Goal: Task Accomplishment & Management: Manage account settings

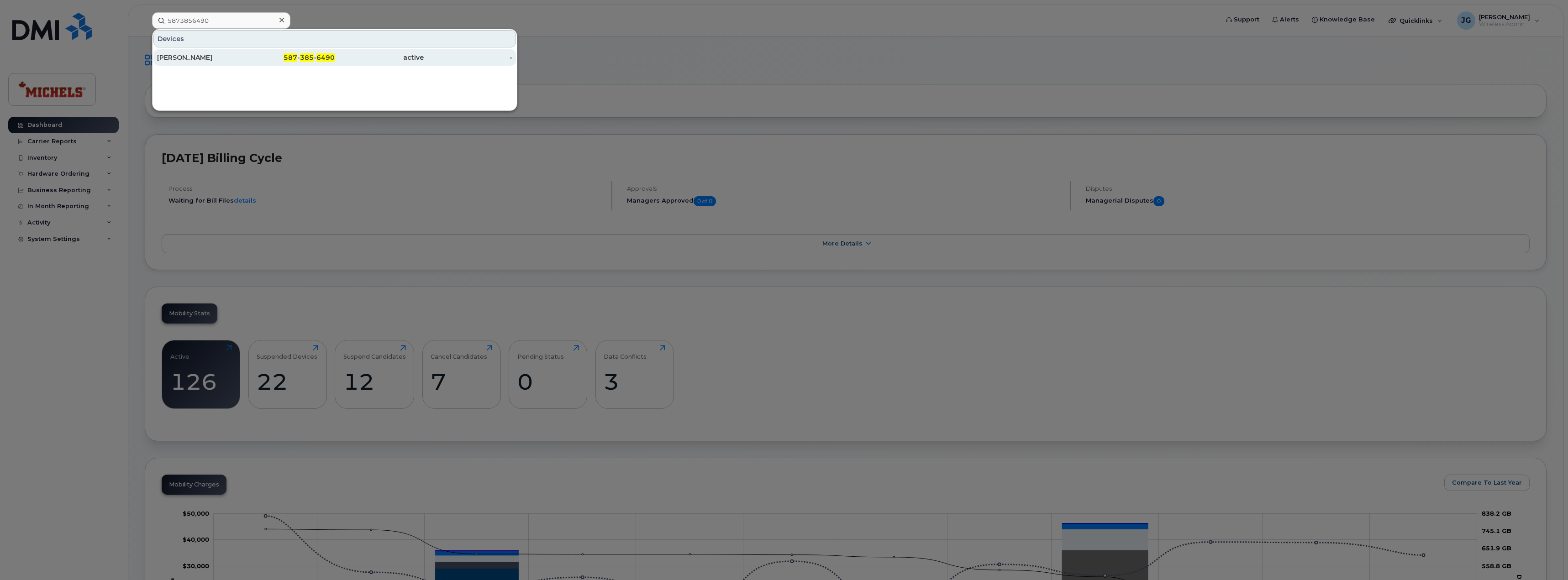
type input "5873856490"
click at [205, 55] on div "[PERSON_NAME]" at bounding box center [202, 57] width 89 height 9
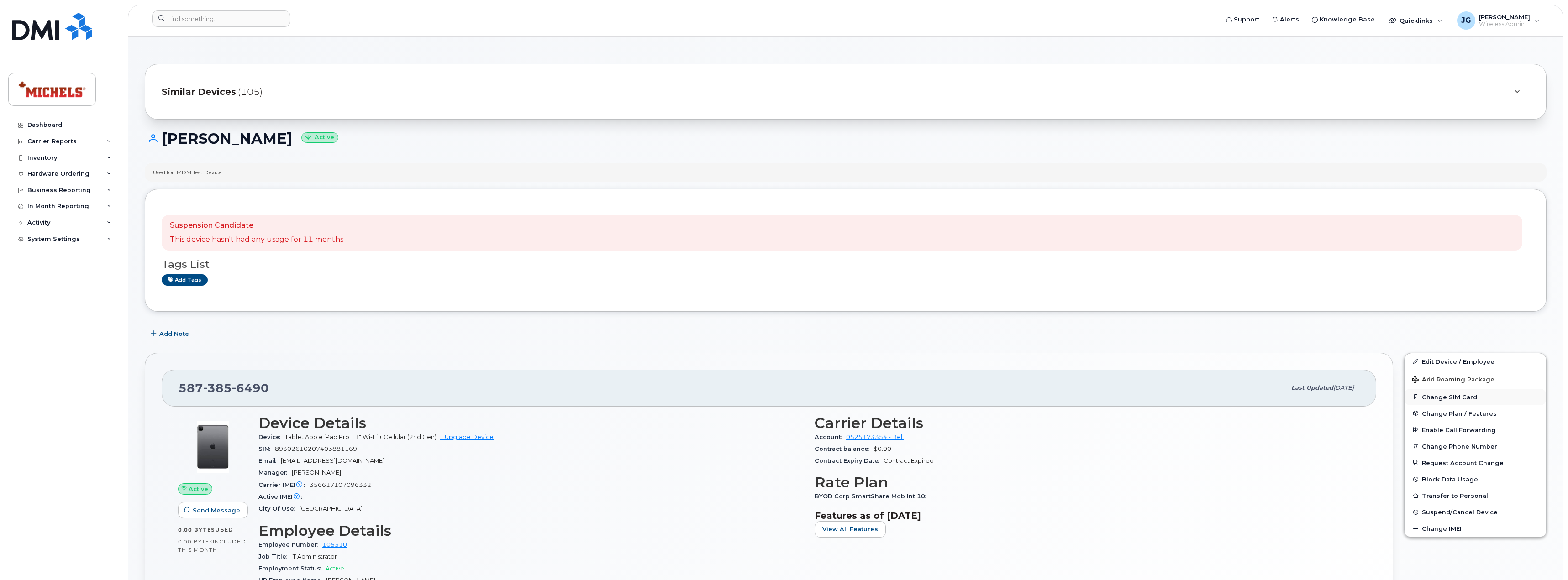
click at [1458, 397] on button "Change SIM Card" at bounding box center [1475, 397] width 141 height 16
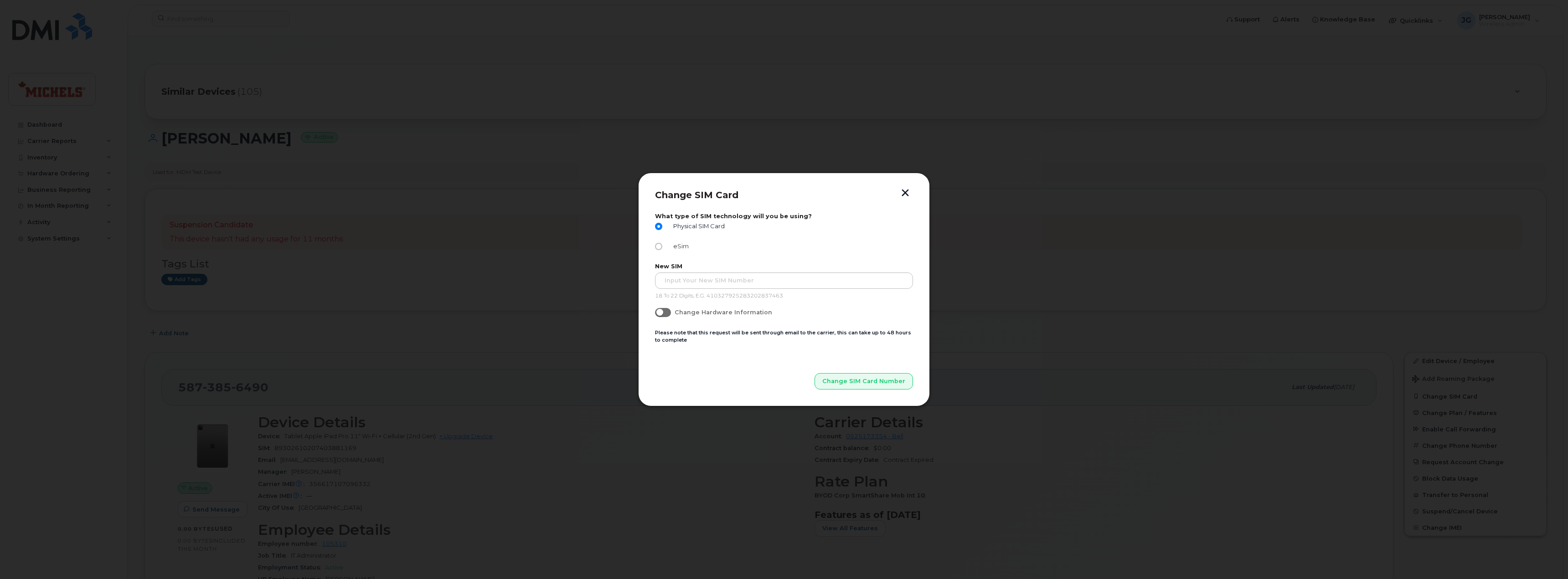
click at [662, 244] on input "eSim" at bounding box center [659, 246] width 7 height 7
radio input "true"
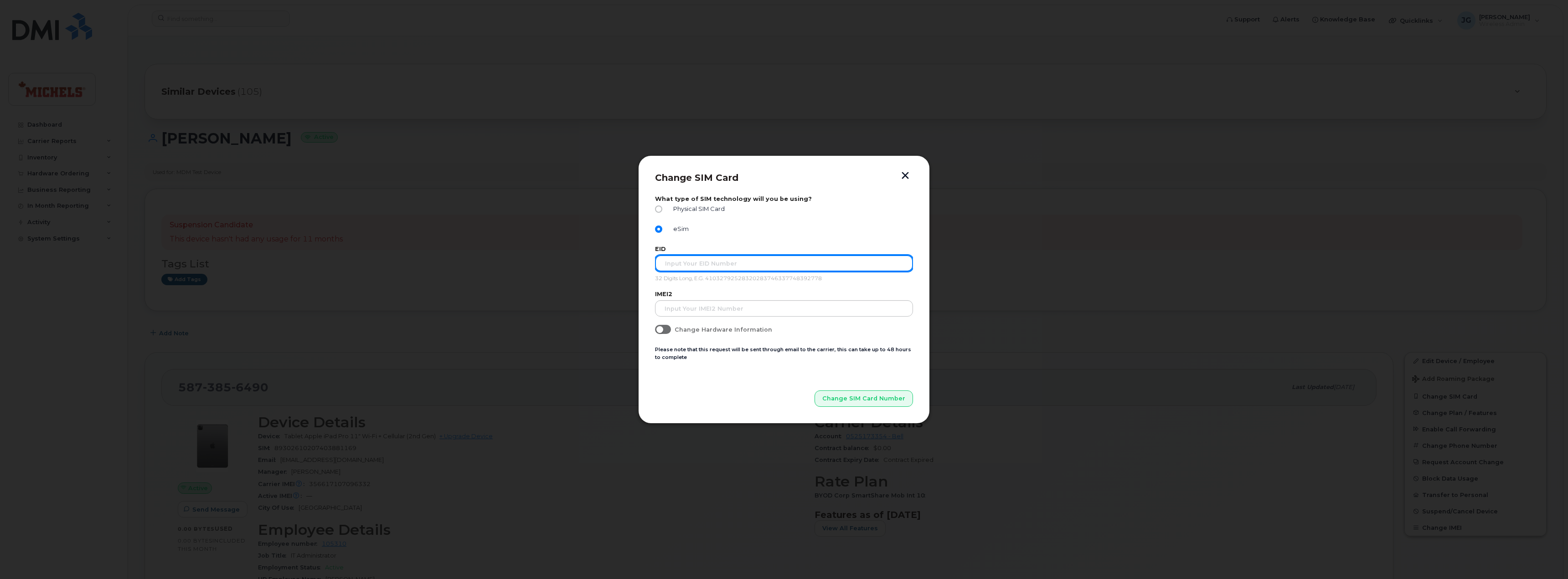
click at [696, 264] on input "text" at bounding box center [784, 263] width 258 height 16
click at [714, 269] on input "text" at bounding box center [784, 263] width 258 height 16
click at [670, 263] on input "89049032005008882600057210267218" at bounding box center [784, 263] width 258 height 16
type input "89049032005008882600057210267218"
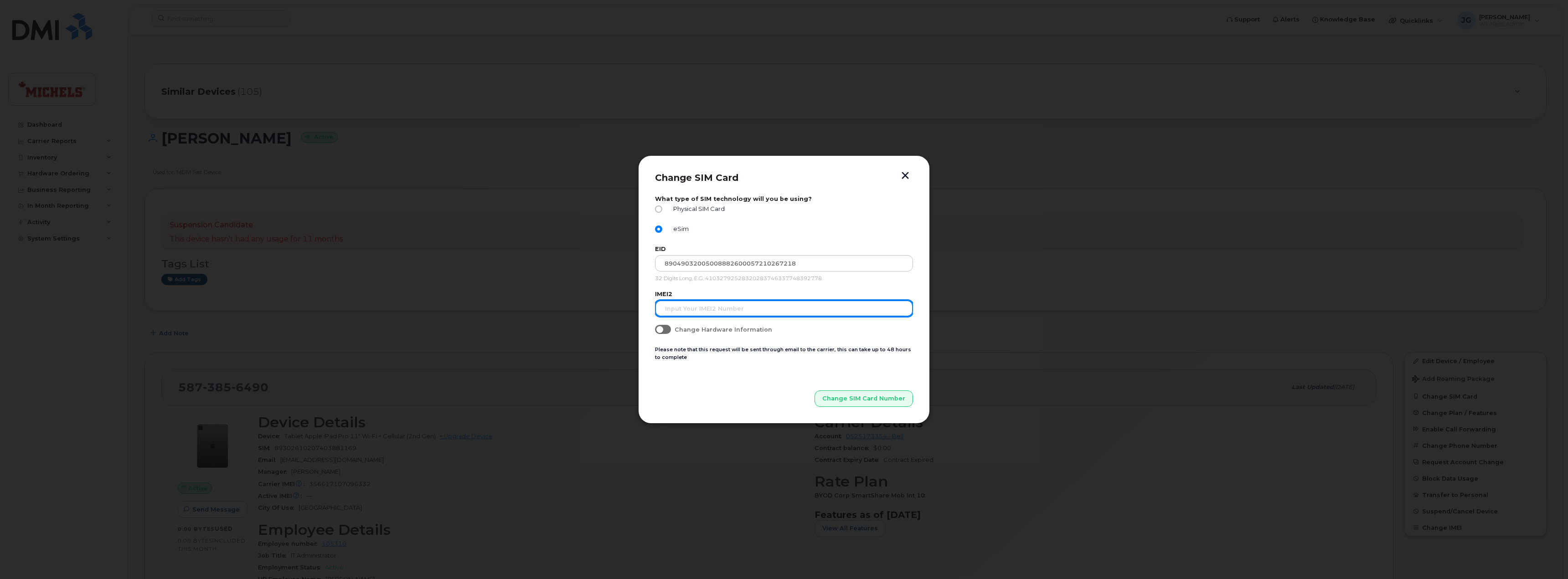
click at [704, 305] on input "text" at bounding box center [784, 308] width 258 height 16
click at [901, 172] on button "button" at bounding box center [905, 176] width 13 height 10
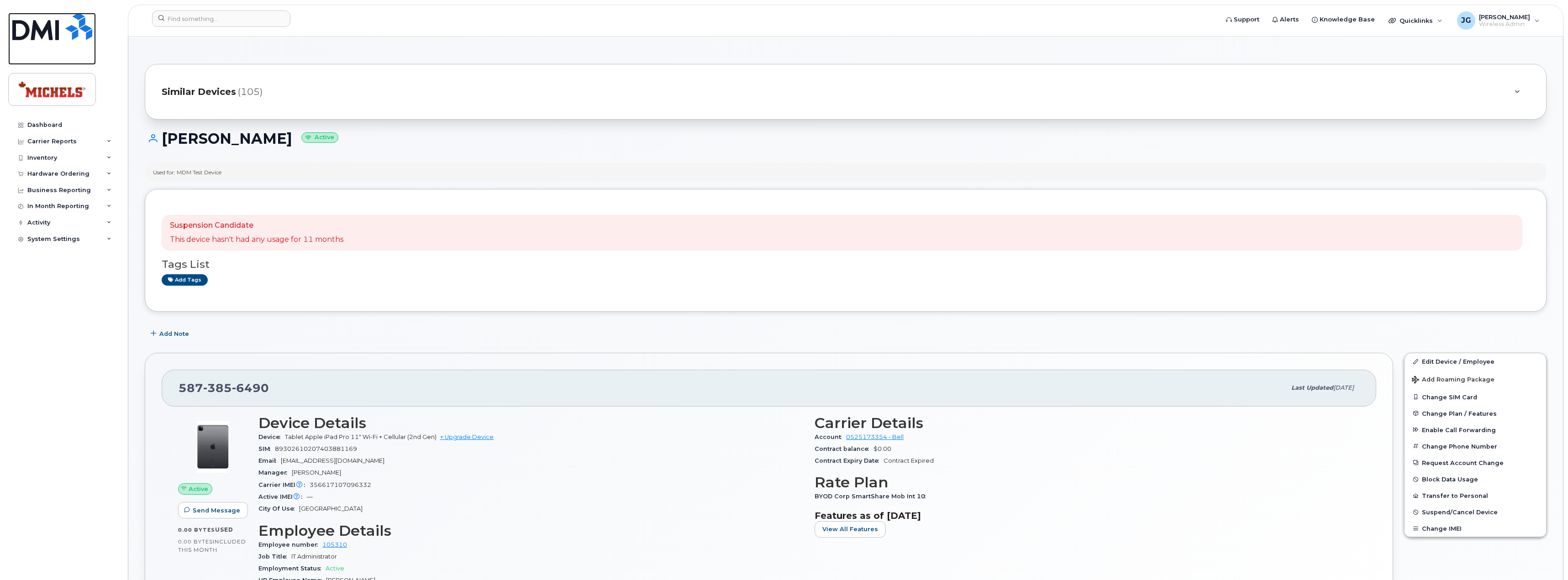
click at [44, 32] on img at bounding box center [52, 26] width 80 height 27
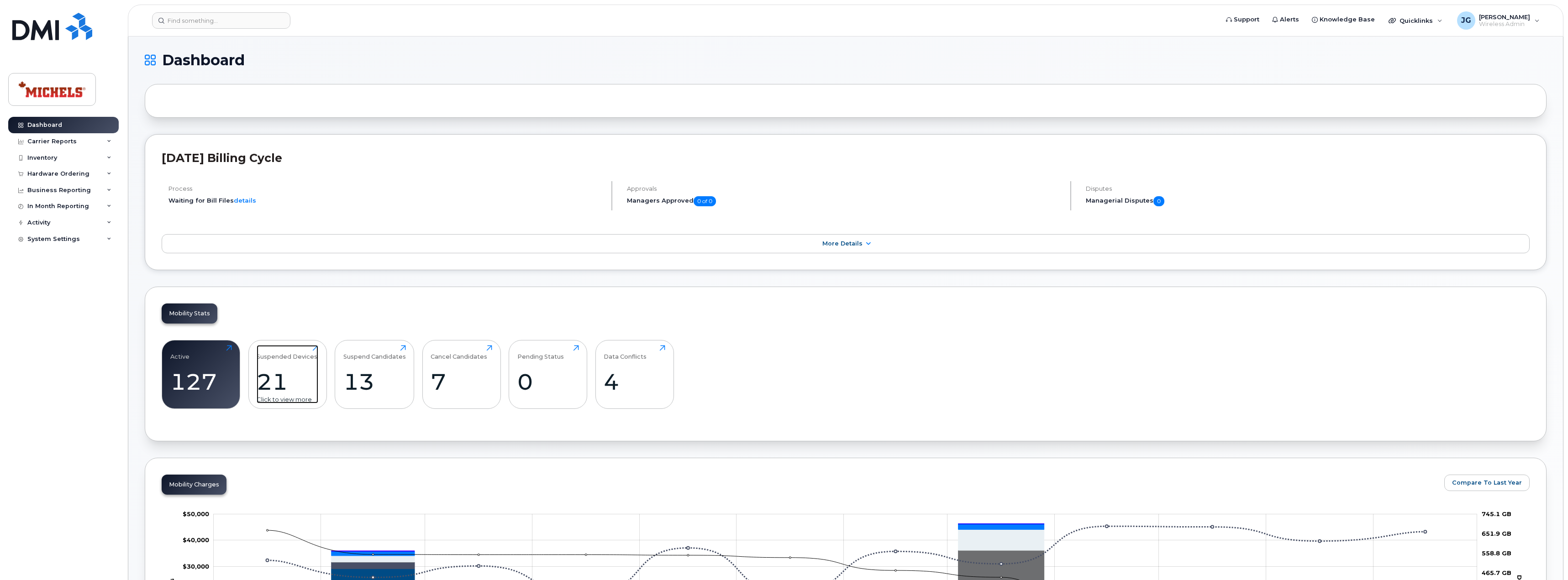
click at [306, 383] on div "21" at bounding box center [287, 381] width 62 height 27
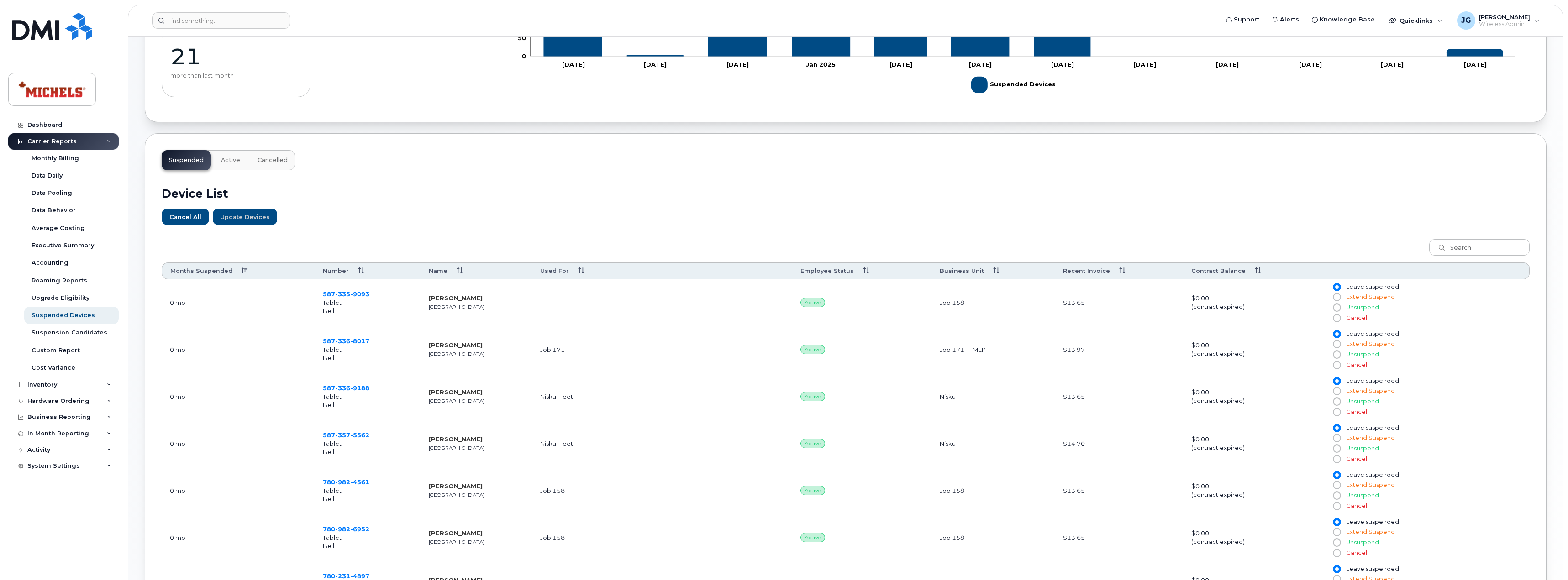
scroll to position [183, 0]
click at [358, 271] on th "Number" at bounding box center [368, 270] width 106 height 17
click at [244, 270] on th "Months Suspended" at bounding box center [238, 270] width 153 height 17
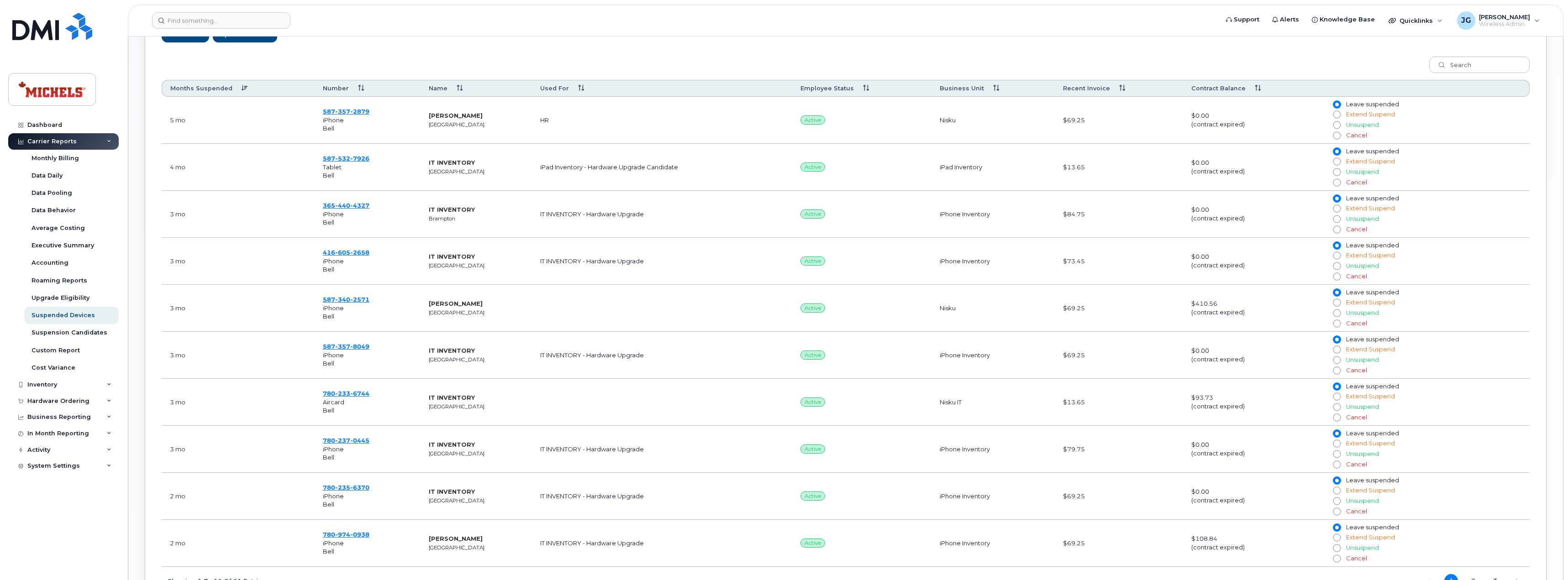
scroll to position [364, 0]
click at [217, 21] on input at bounding box center [221, 20] width 138 height 16
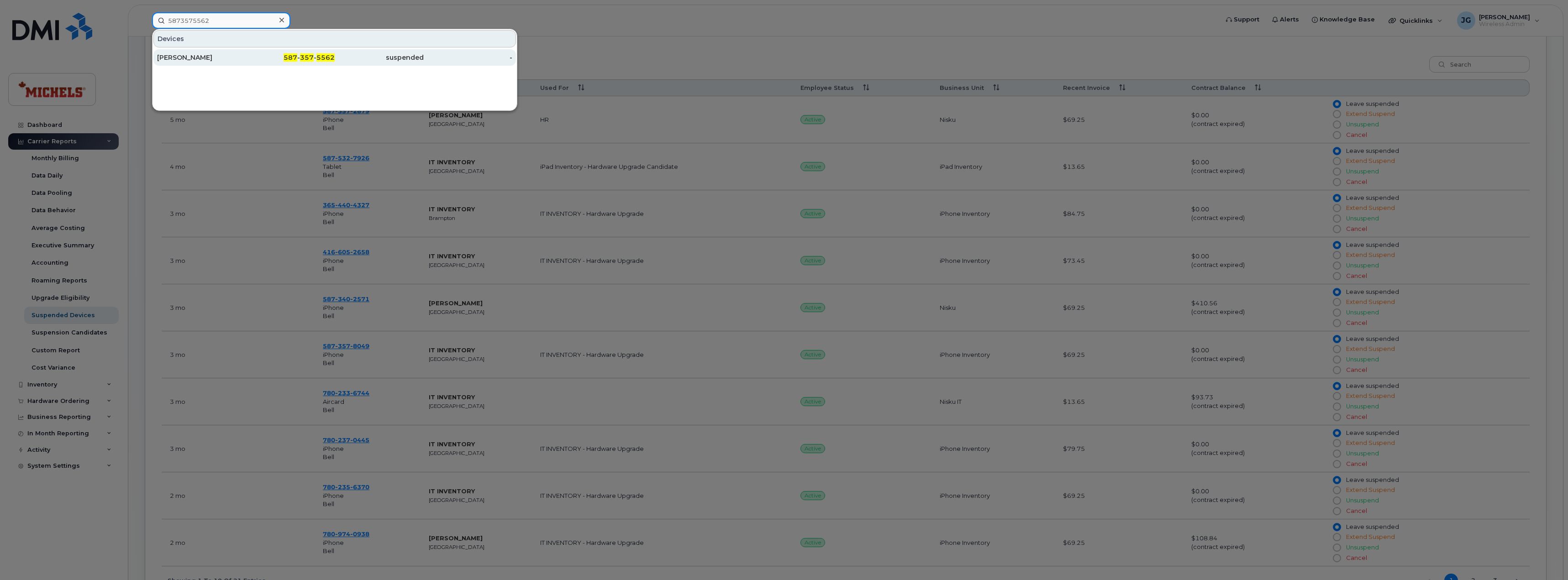
type input "5873575562"
click at [230, 52] on div "Robert Wall" at bounding box center [202, 57] width 89 height 16
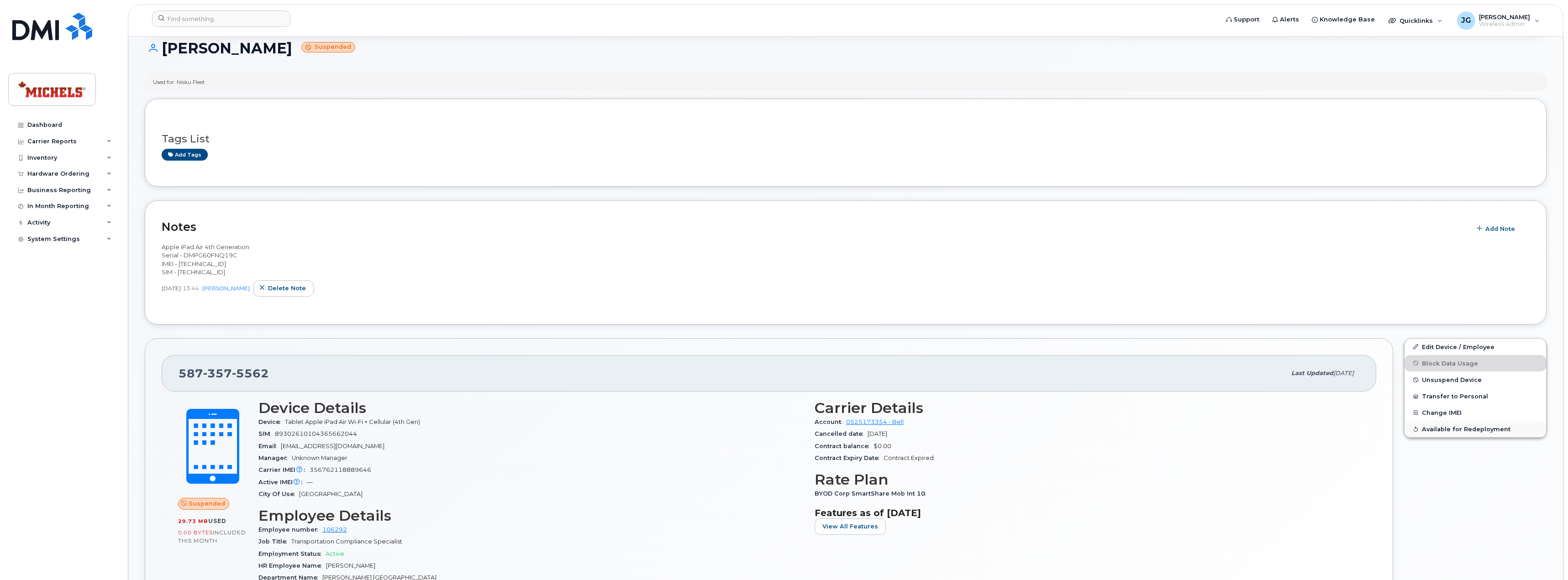
scroll to position [91, 0]
click at [1470, 379] on span "Unsuspend Device" at bounding box center [1452, 378] width 60 height 7
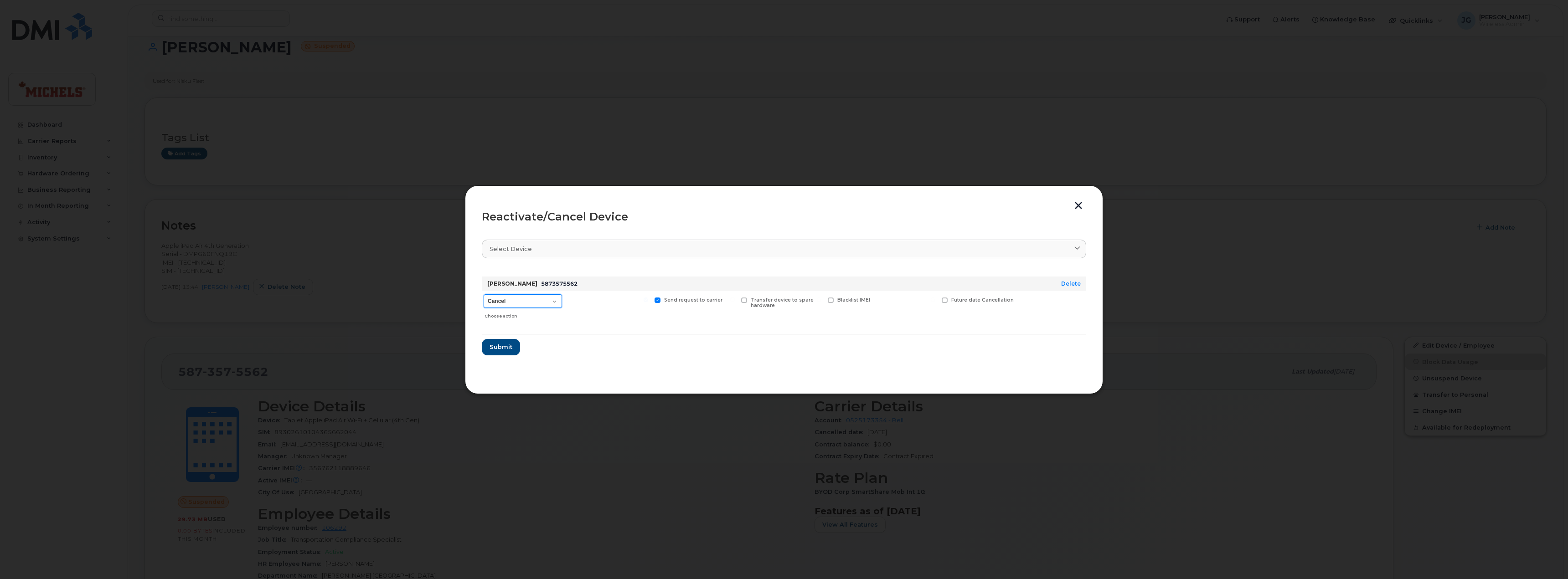
click at [548, 300] on select "Cancel Suspend - Extend Suspension Reactivate" at bounding box center [523, 301] width 79 height 13
select select "[object Object]"
click at [484, 294] on select "Cancel Suspend - Extend Suspension Reactivate" at bounding box center [523, 301] width 79 height 13
click at [503, 350] on span "Submit" at bounding box center [500, 347] width 23 height 9
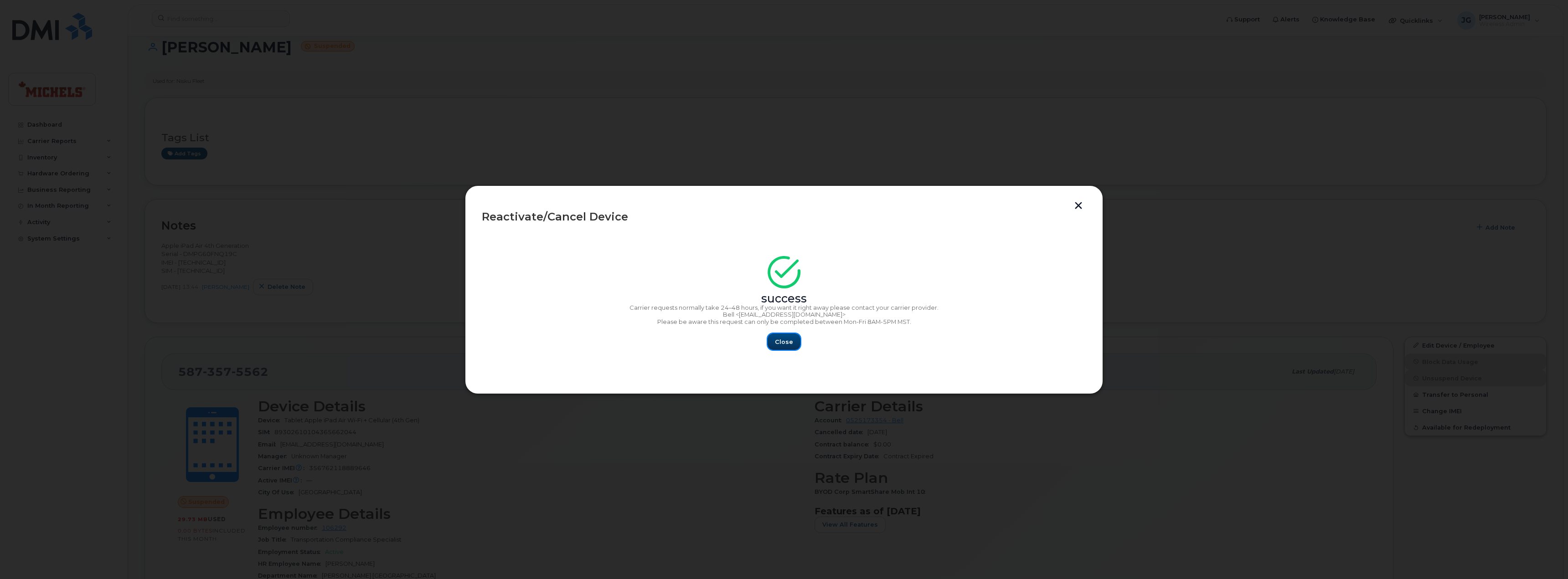
click at [774, 345] on button "Close" at bounding box center [784, 341] width 33 height 16
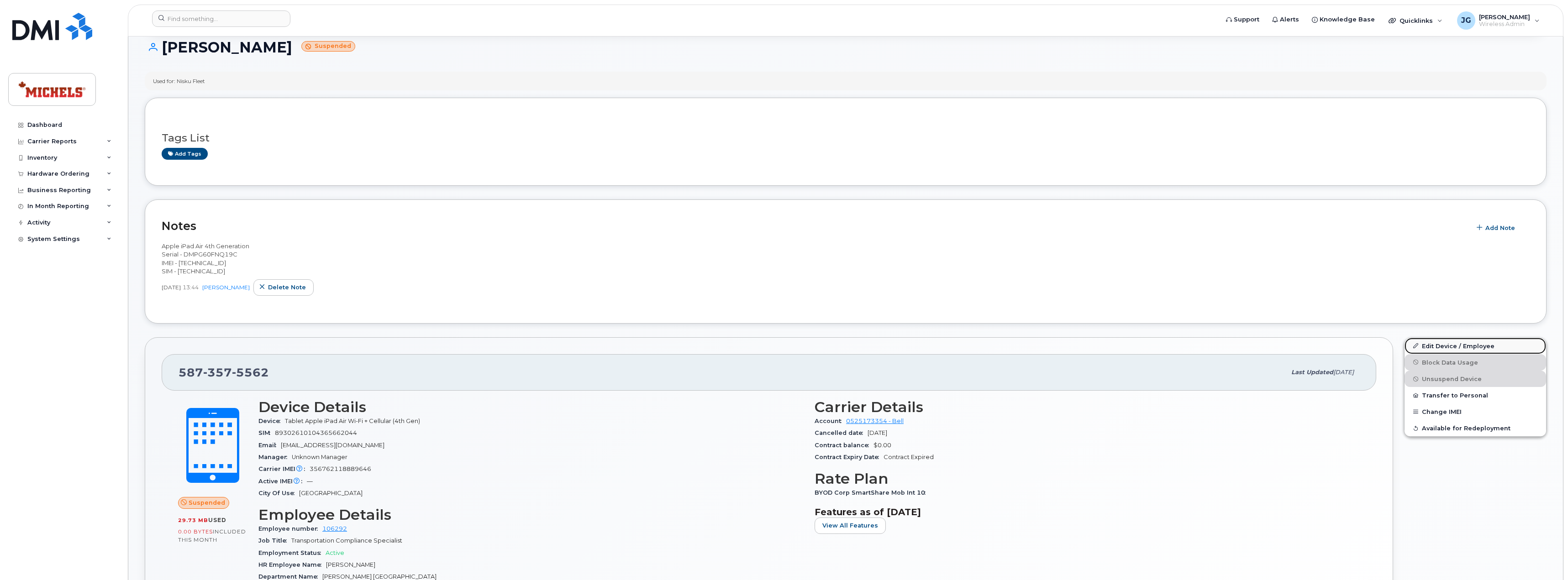
click at [1433, 342] on link "Edit Device / Employee" at bounding box center [1475, 345] width 141 height 16
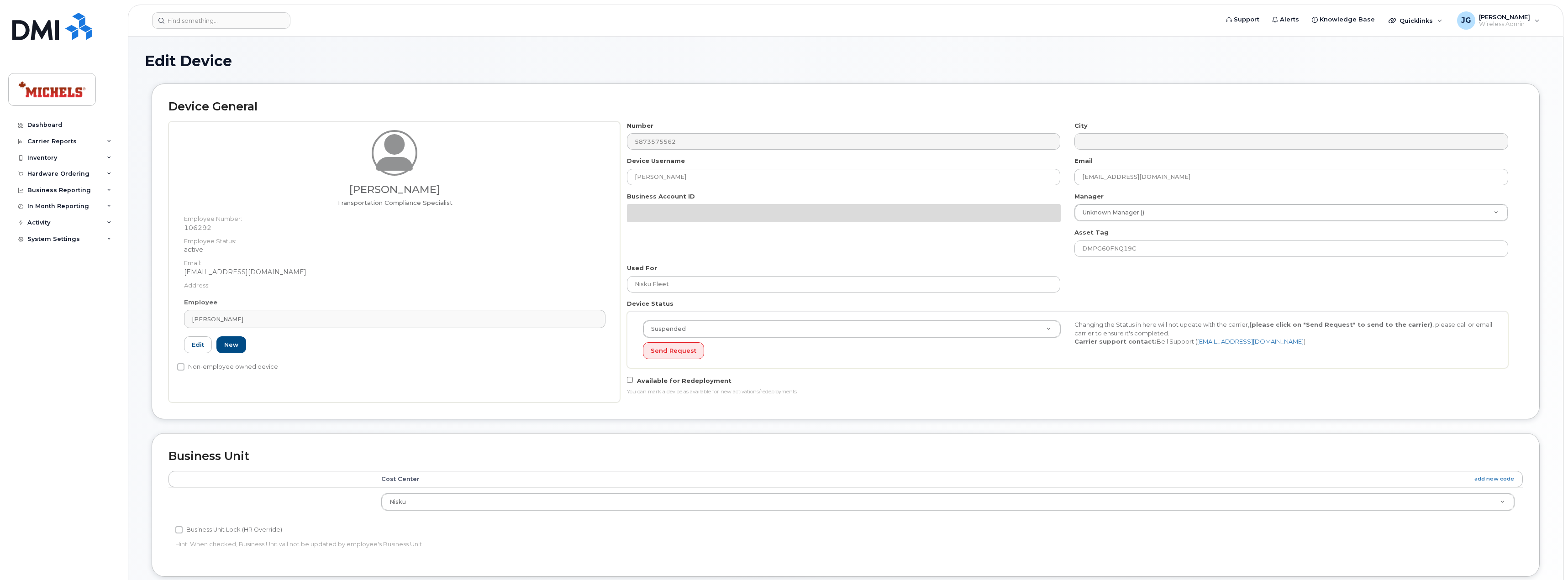
select select "89838"
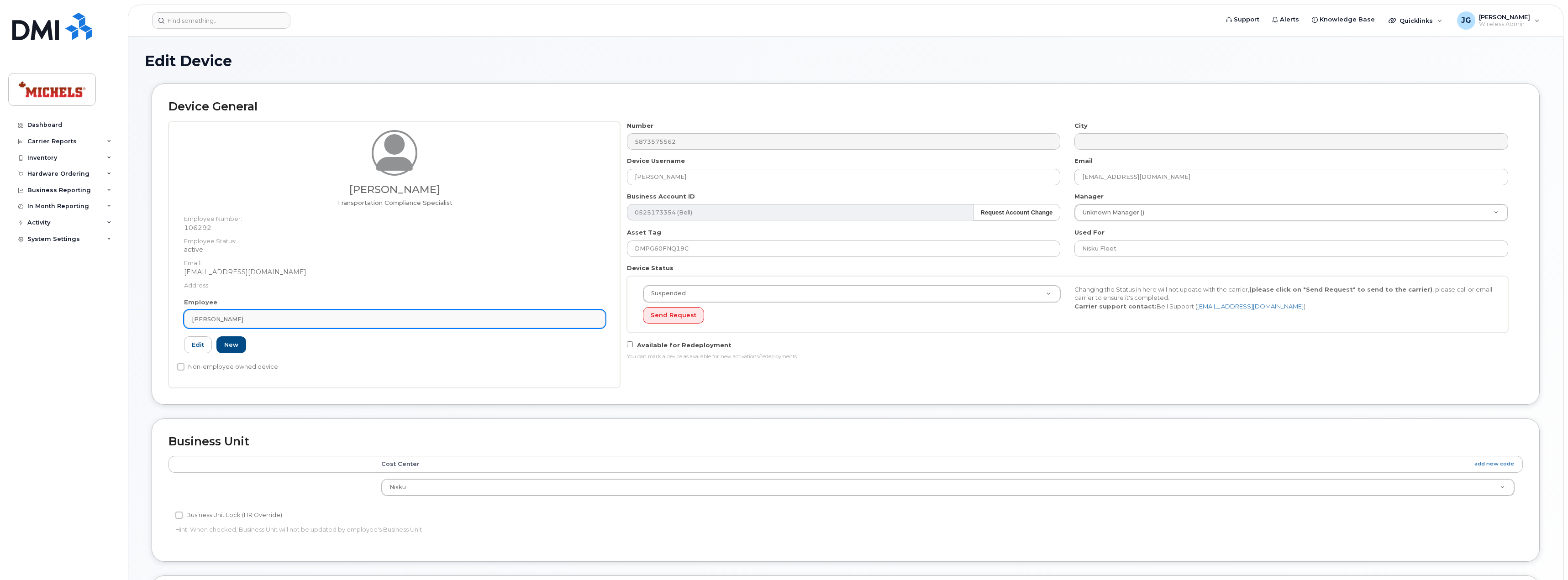
click at [409, 320] on div "[PERSON_NAME]" at bounding box center [395, 319] width 406 height 9
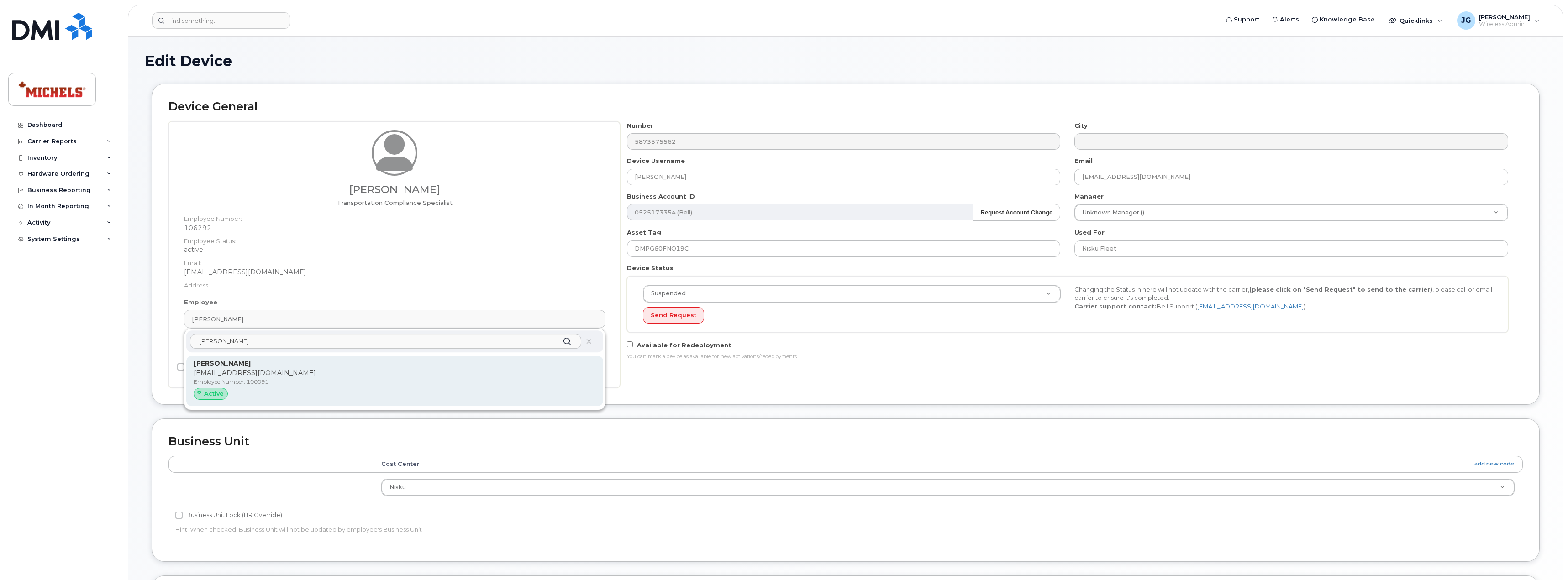
type input "[PERSON_NAME]"
click at [335, 370] on p "[EMAIL_ADDRESS][DOMAIN_NAME]" at bounding box center [395, 373] width 402 height 10
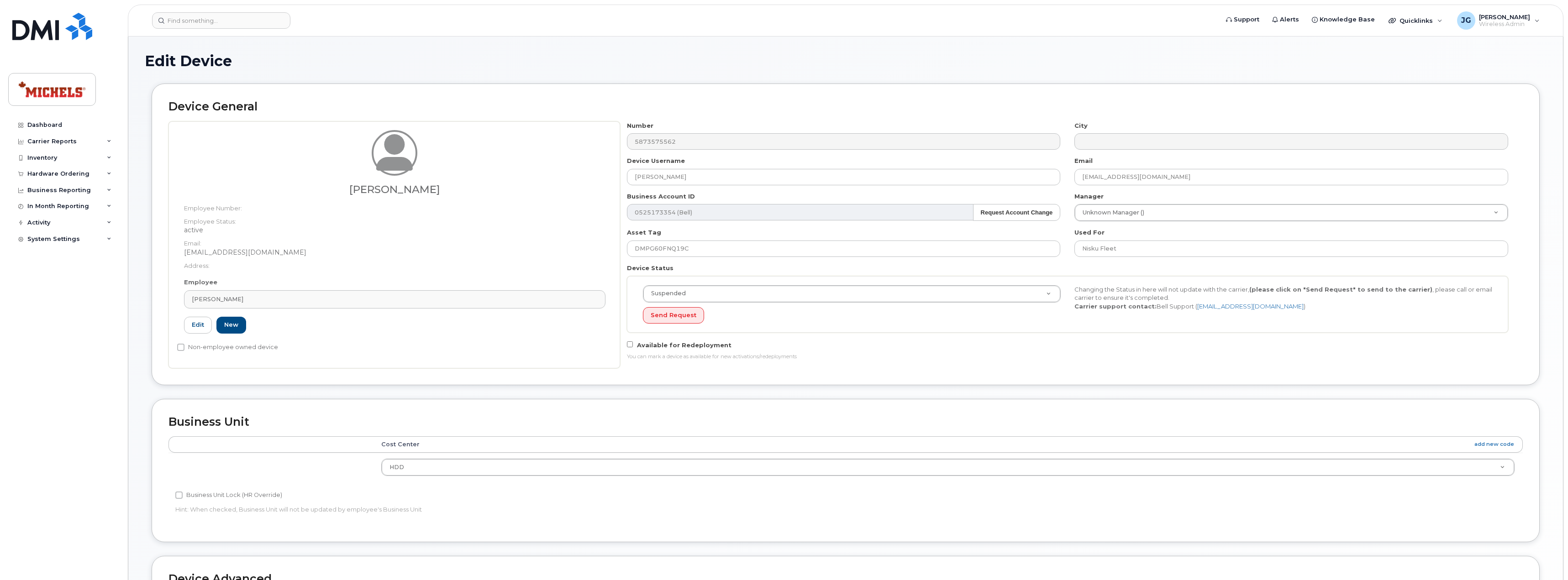
type input "100091"
type input "[PERSON_NAME]"
type input "[EMAIL_ADDRESS][DOMAIN_NAME]"
select select "1984292"
drag, startPoint x: 1170, startPoint y: 212, endPoint x: 1070, endPoint y: 212, distance: 100.0
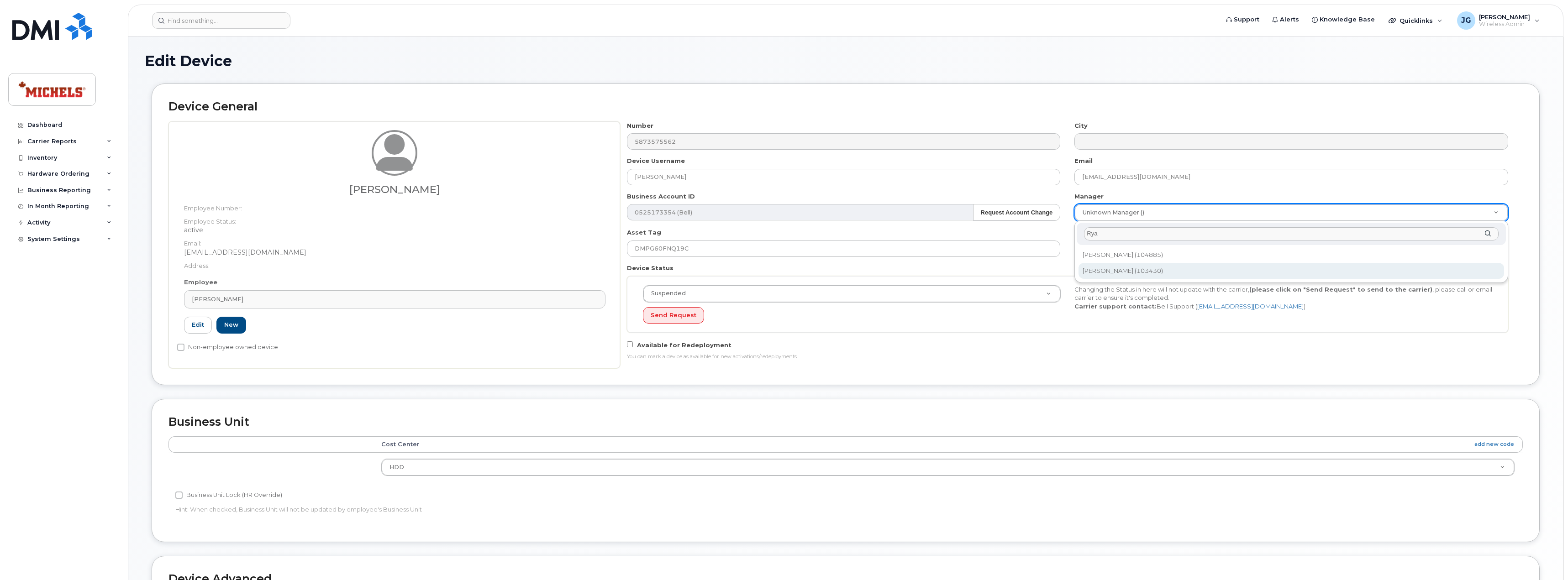
type input "Rya"
type input "514172"
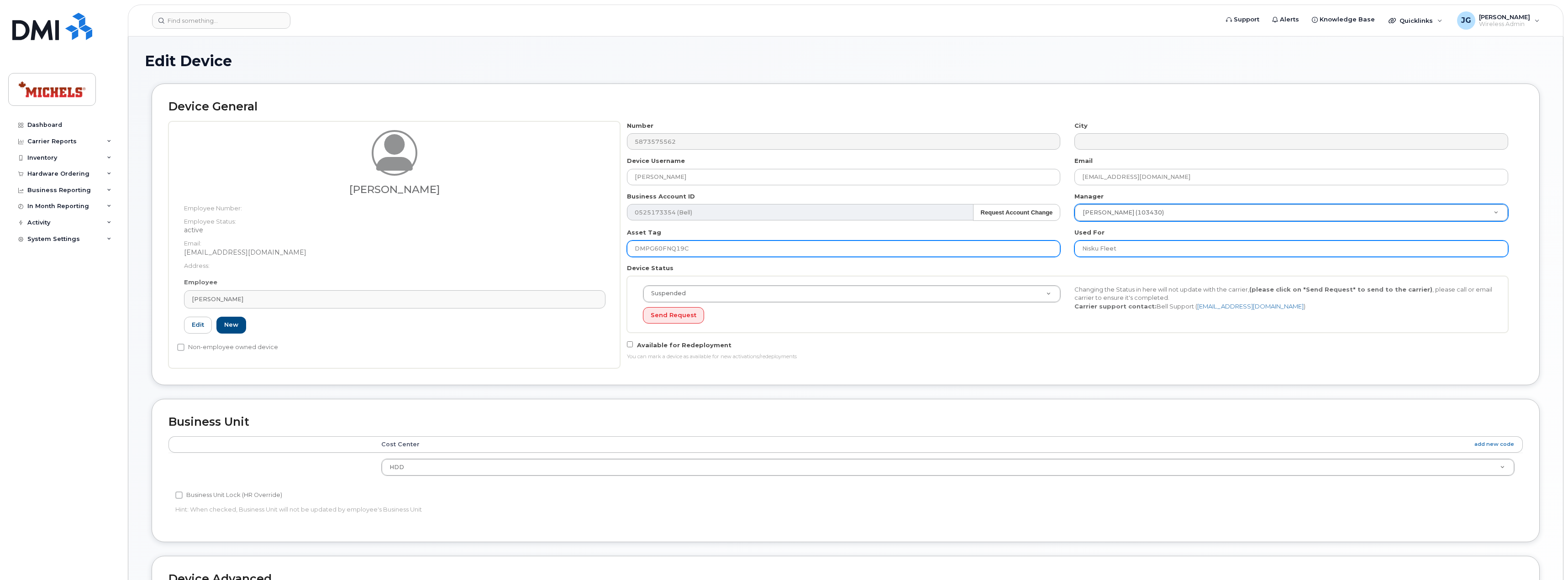
drag, startPoint x: 1135, startPoint y: 252, endPoint x: 1039, endPoint y: 248, distance: 96.1
click at [1039, 248] on div "Number 5873575562 City Device Username Jamie VanDyke Email jamievandyke@michels…" at bounding box center [1067, 244] width 895 height 246
type input "Concord Office"
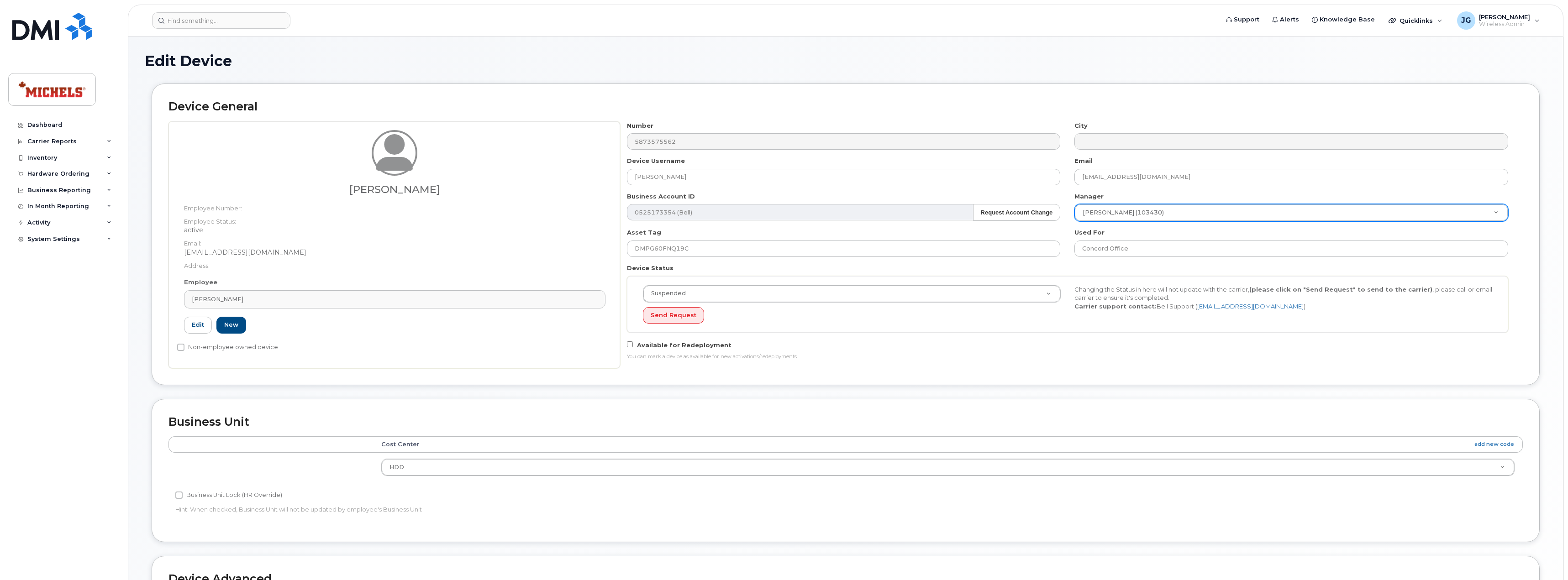
click at [941, 364] on div "Number 5873575562 City Device Username Jamie VanDyke Email jamievandyke@michels…" at bounding box center [1067, 244] width 895 height 246
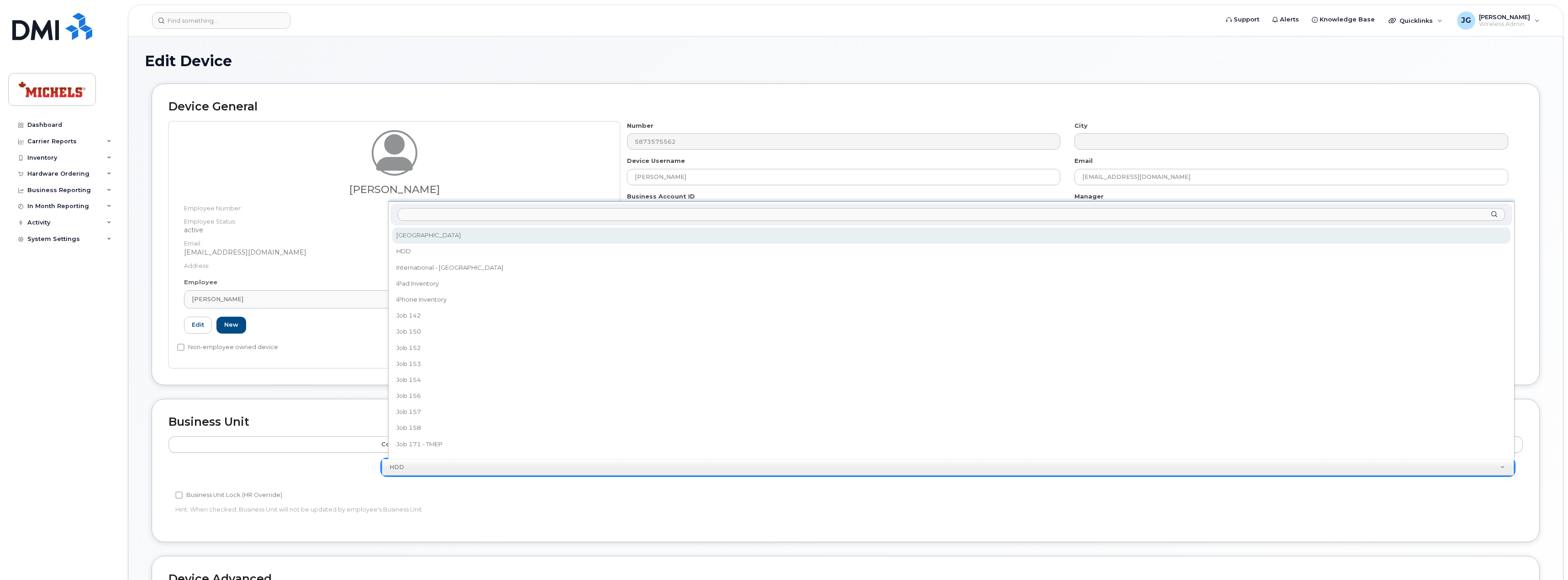
select select "4504871"
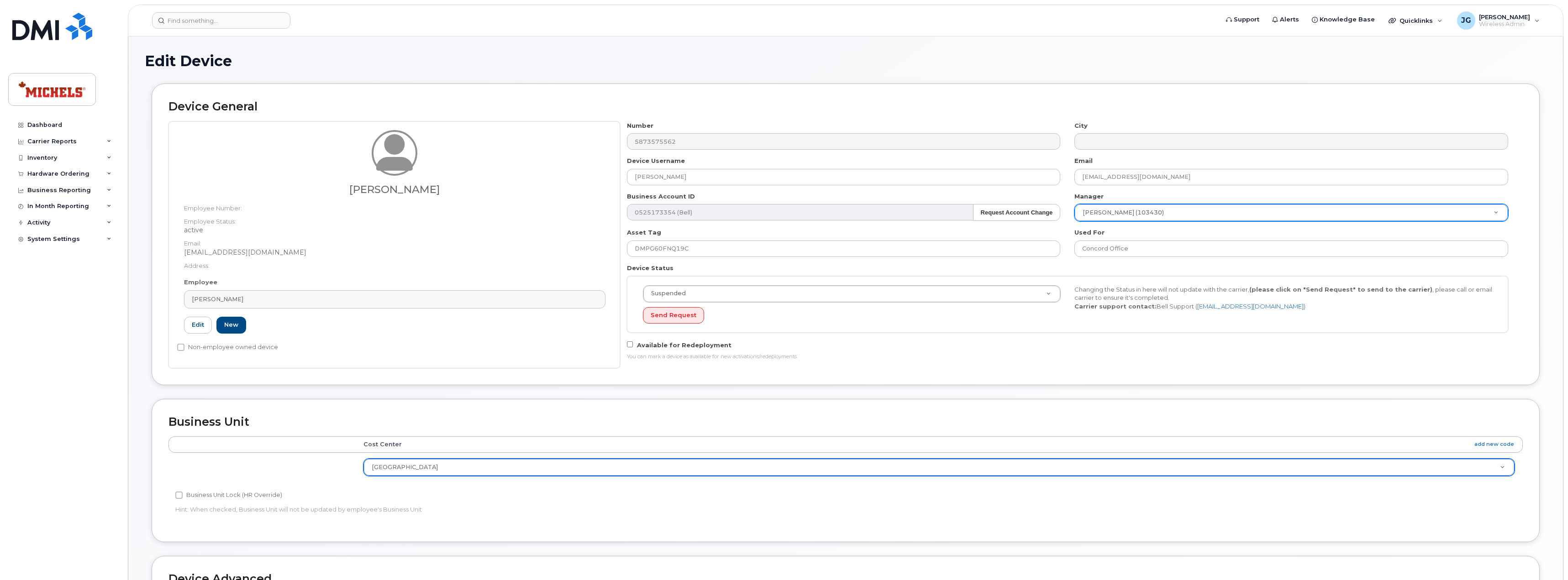
click at [806, 60] on h1 "Edit Device" at bounding box center [845, 61] width 1402 height 16
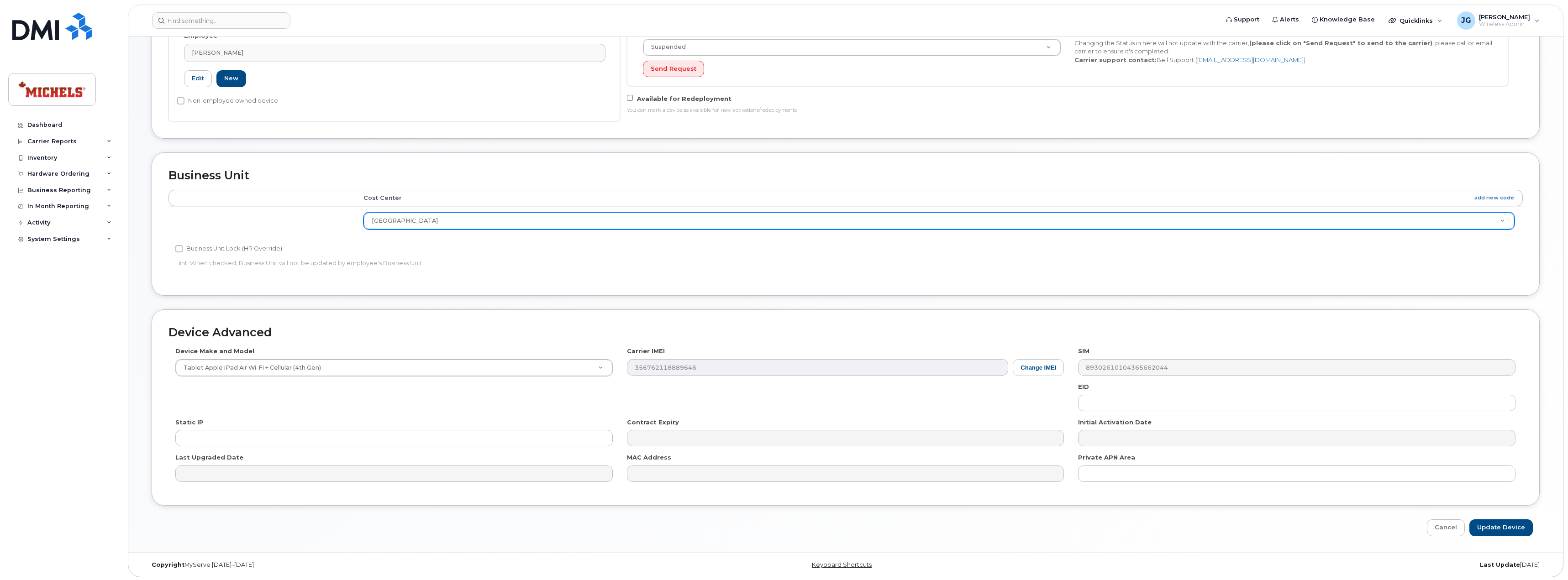
scroll to position [248, 0]
click at [1516, 523] on input "Update Device" at bounding box center [1501, 526] width 63 height 17
type input "Saving..."
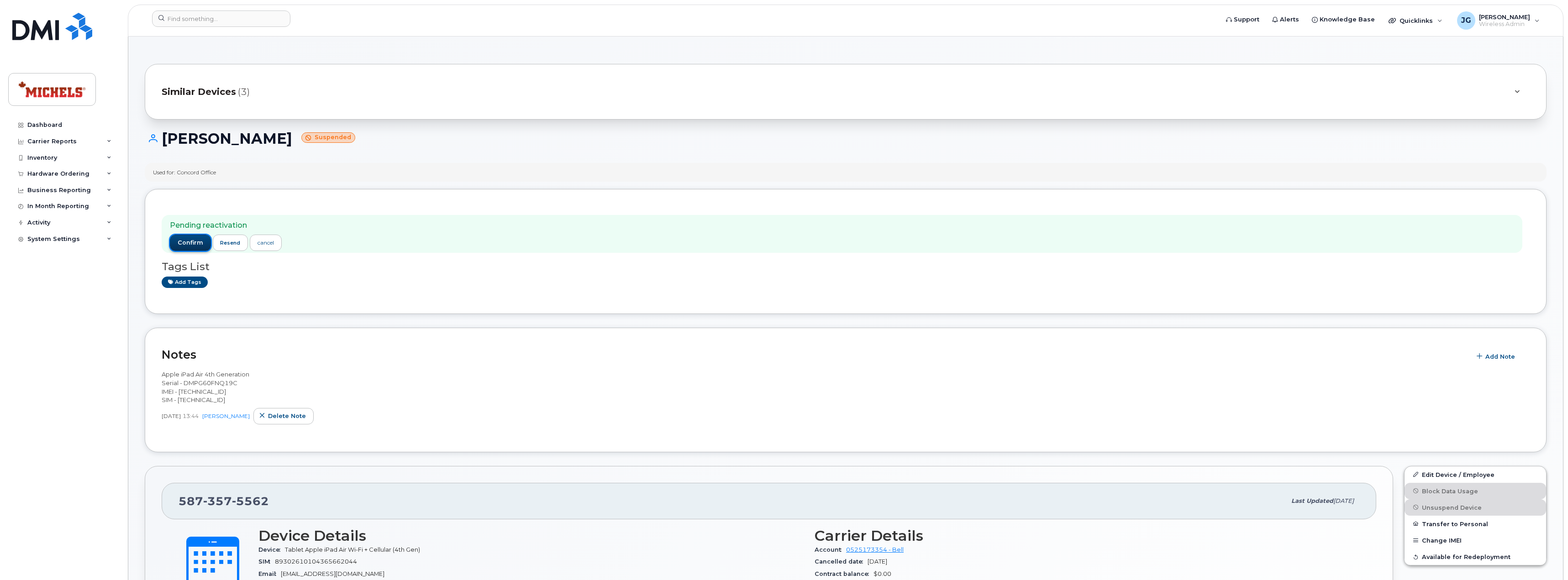
click at [185, 239] on span "confirm" at bounding box center [190, 242] width 26 height 8
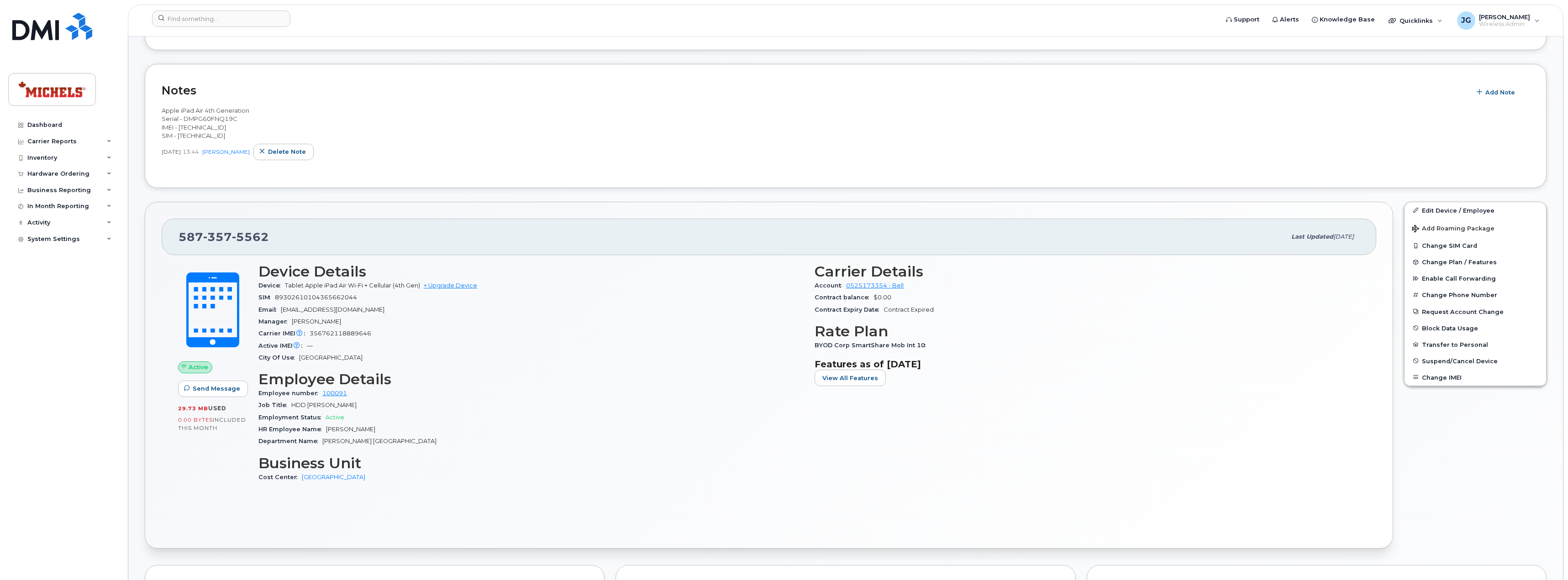
scroll to position [228, 0]
drag, startPoint x: 52, startPoint y: 37, endPoint x: 235, endPoint y: 39, distance: 183.0
click at [52, 37] on img at bounding box center [52, 26] width 80 height 27
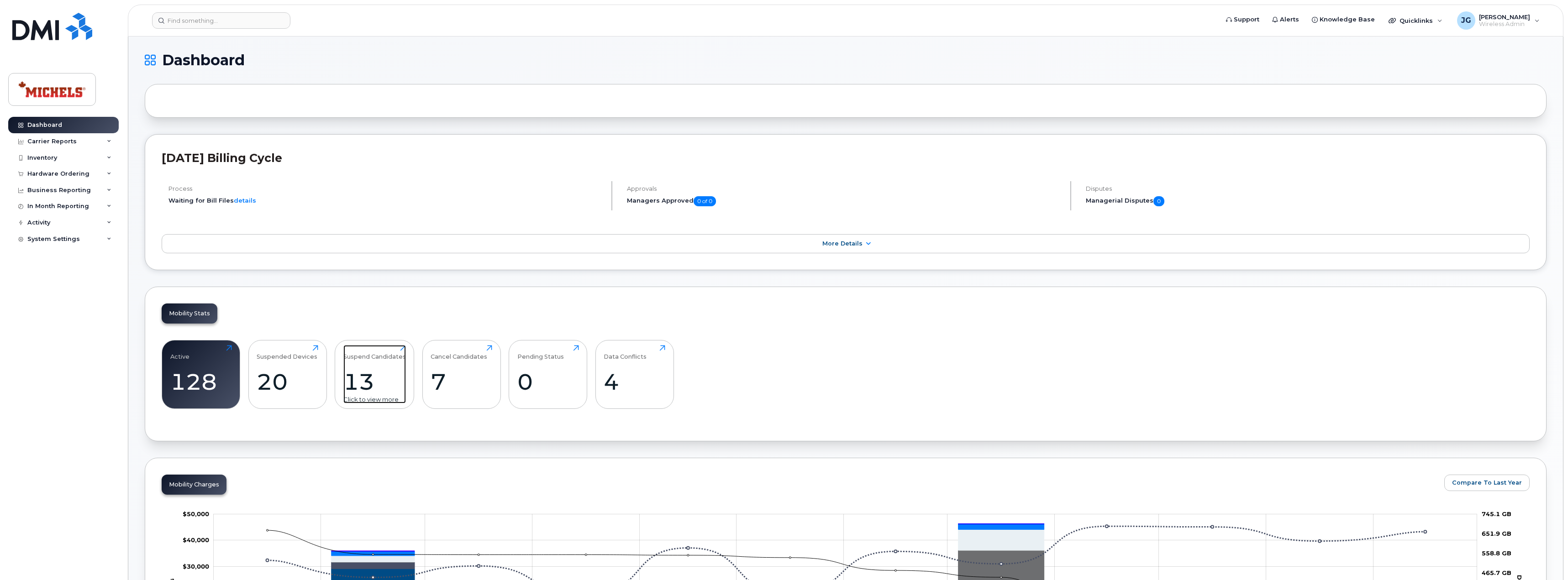
click at [378, 384] on div "13" at bounding box center [374, 381] width 63 height 27
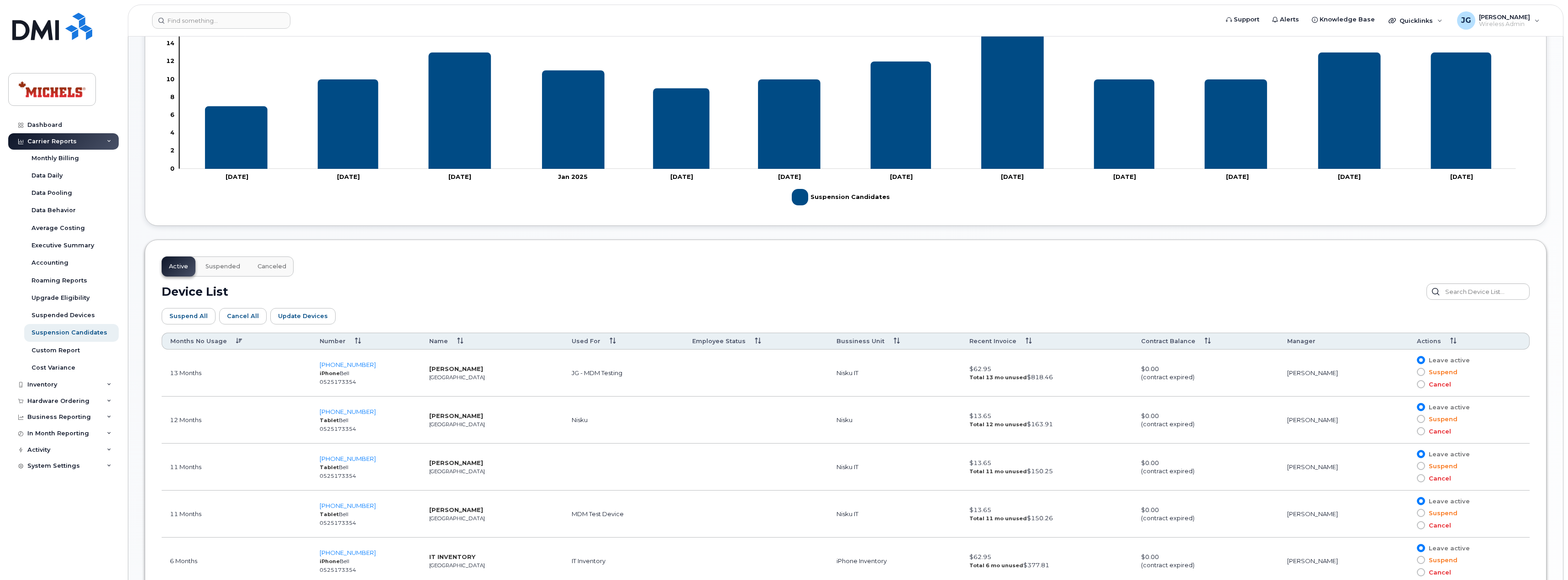
scroll to position [274, 0]
